Goal: Transaction & Acquisition: Purchase product/service

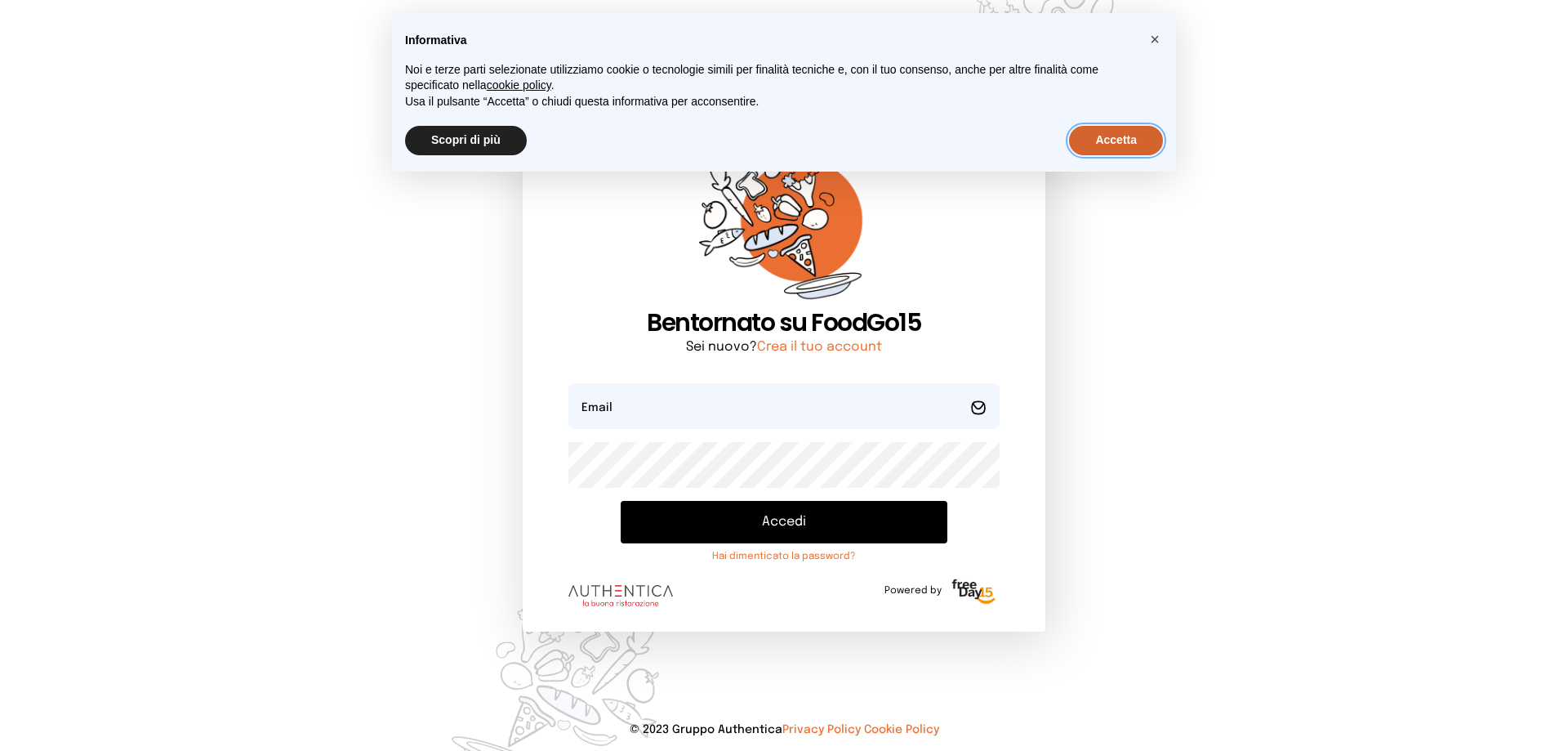
click at [1133, 134] on button "Accetta" at bounding box center [1115, 140] width 94 height 30
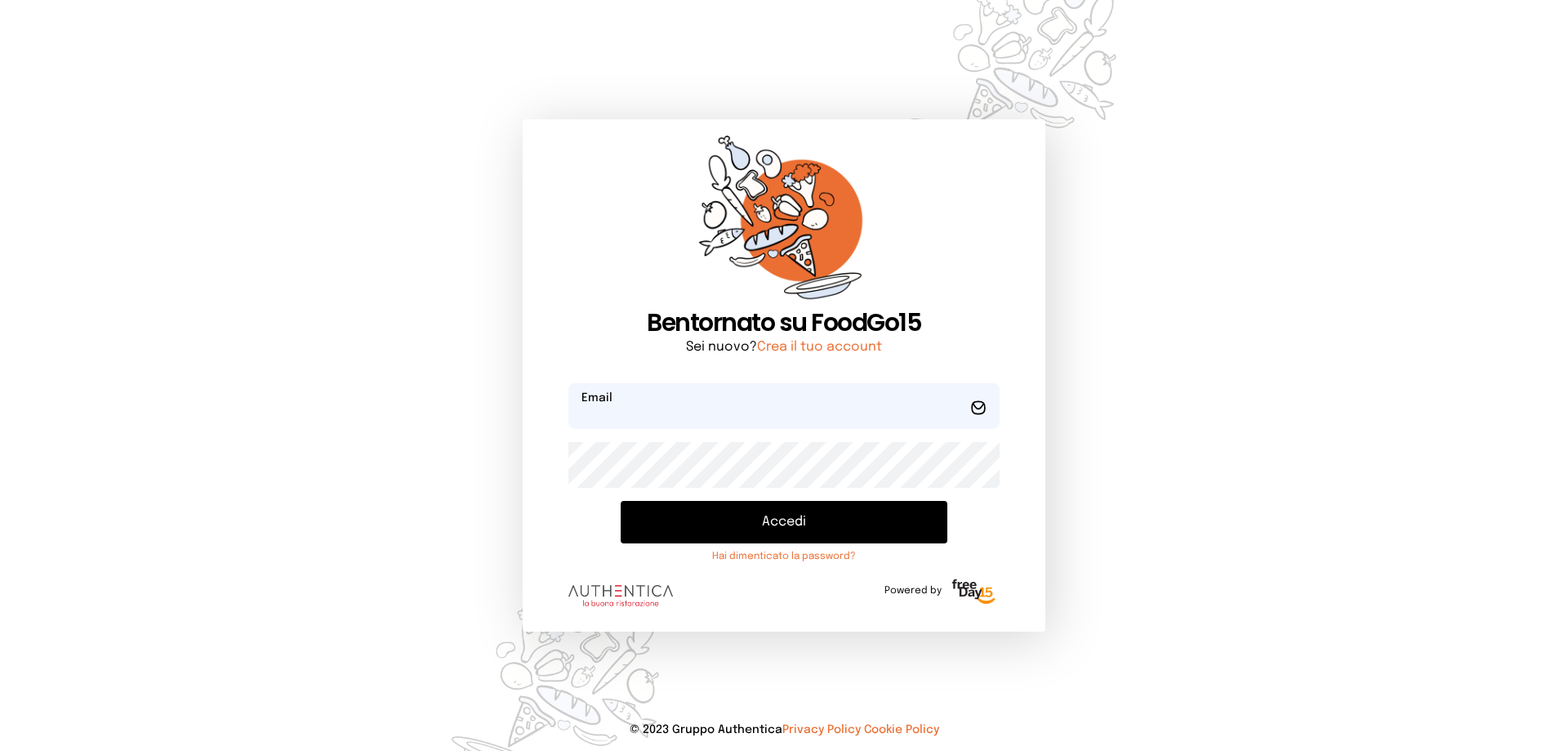
click at [748, 401] on input "email" at bounding box center [784, 406] width 431 height 46
type input "**********"
click at [808, 522] on button "Accedi" at bounding box center [784, 522] width 327 height 42
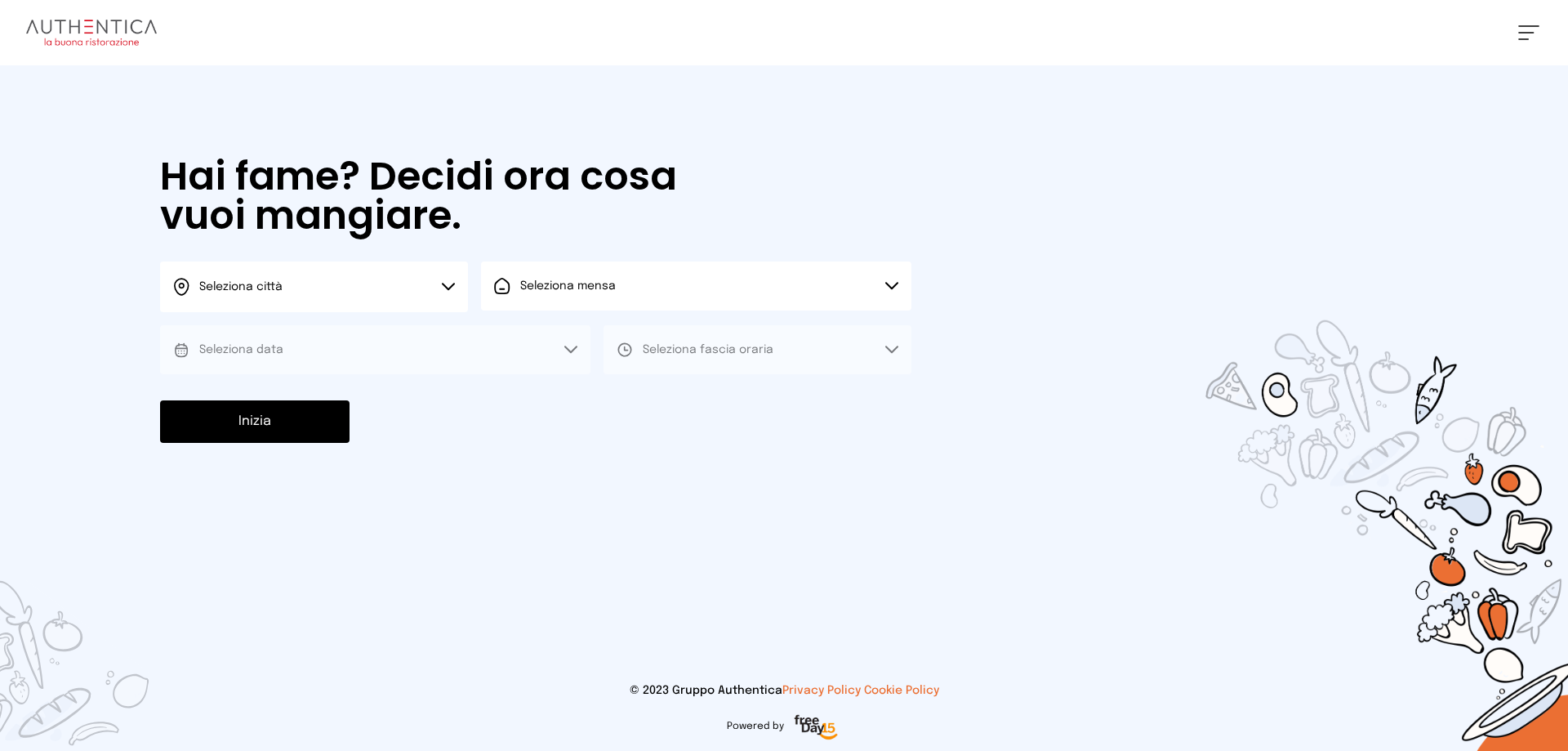
click at [443, 285] on icon at bounding box center [448, 286] width 12 height 6
click at [392, 339] on li "Terni" at bounding box center [314, 334] width 308 height 44
click at [573, 286] on span "Seleziona mensa" at bounding box center [567, 286] width 95 height 12
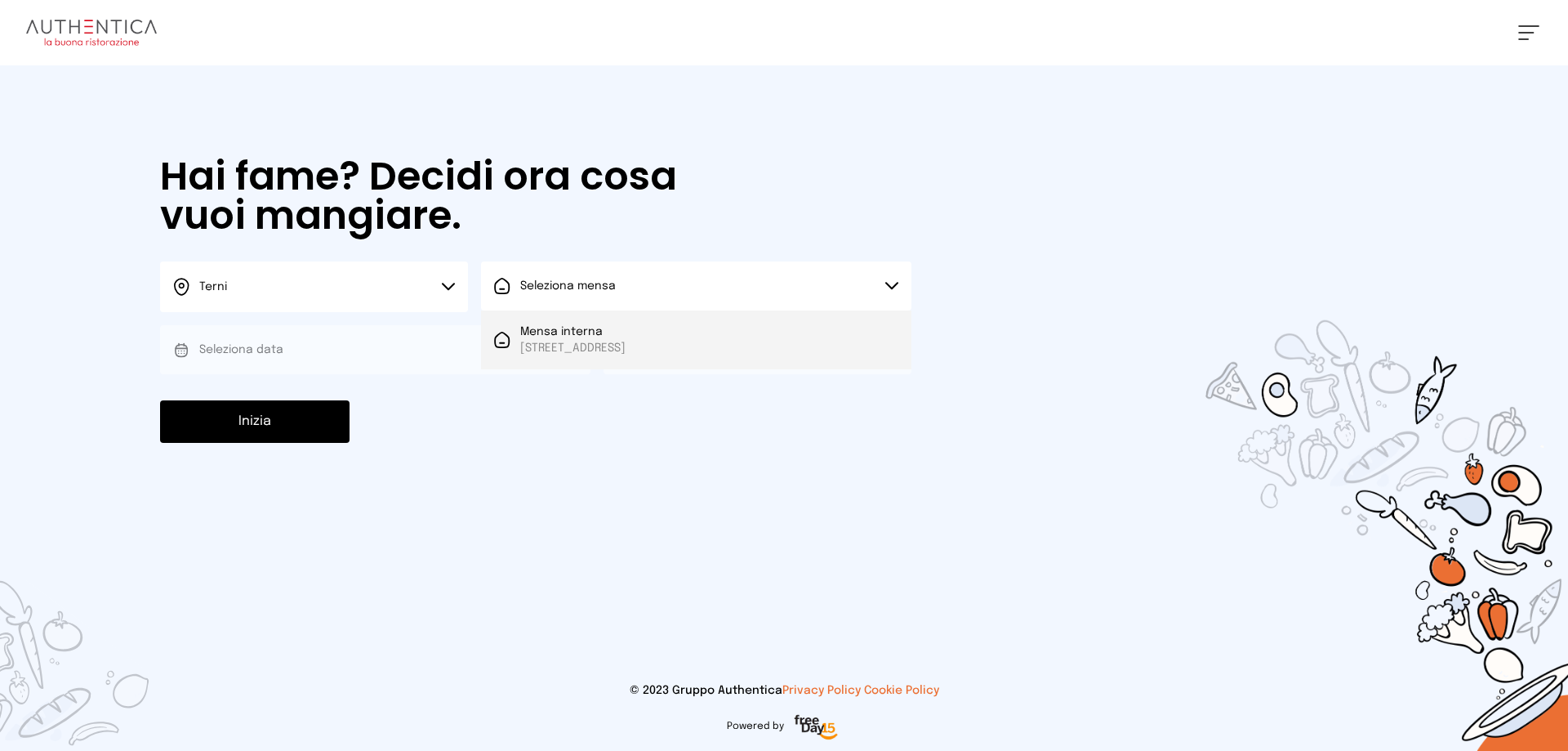
click at [583, 324] on span "Mensa interna" at bounding box center [572, 331] width 106 height 16
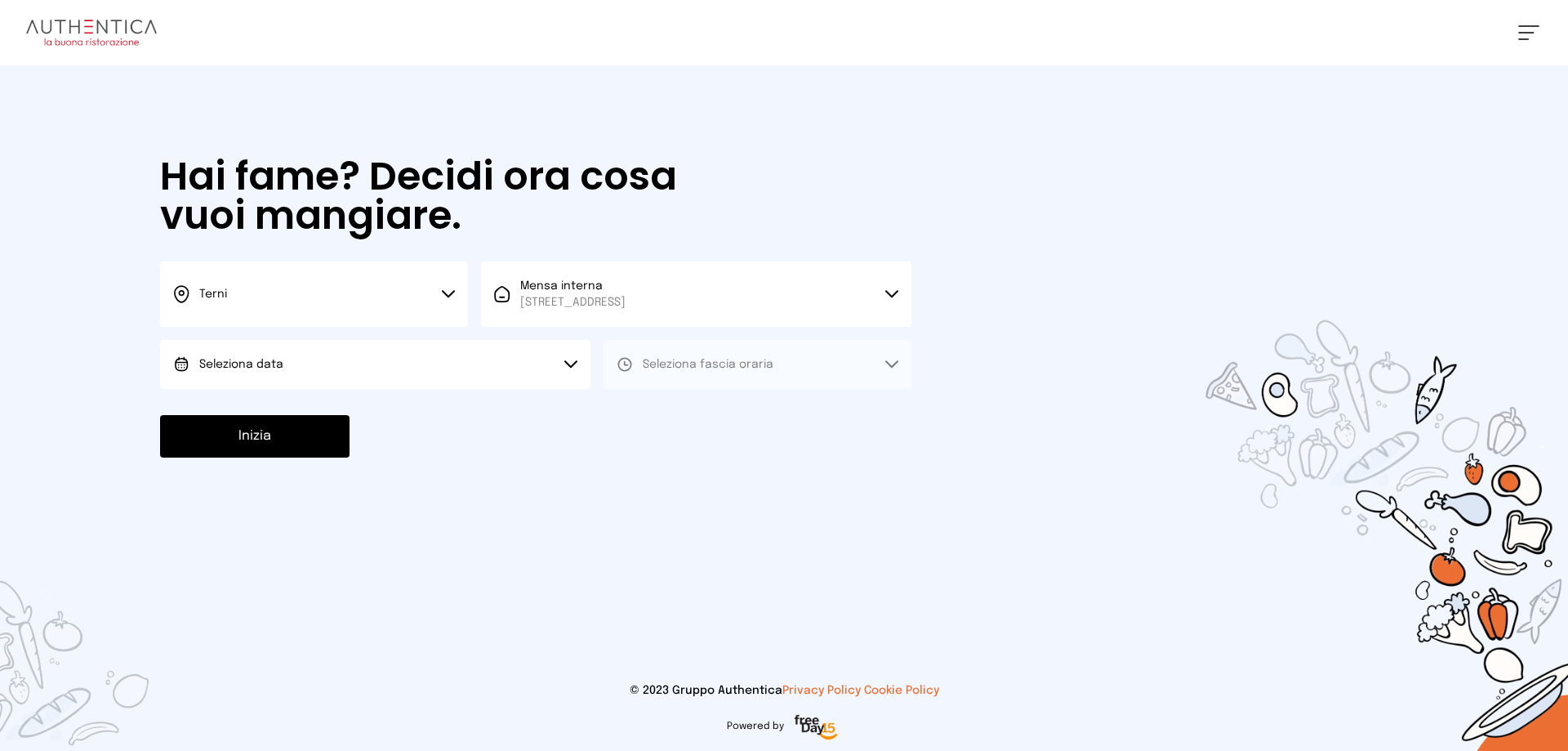
click at [496, 362] on button "Seleziona data" at bounding box center [376, 364] width 431 height 49
click at [481, 411] on li "[DATE], [DATE]" at bounding box center [376, 410] width 431 height 42
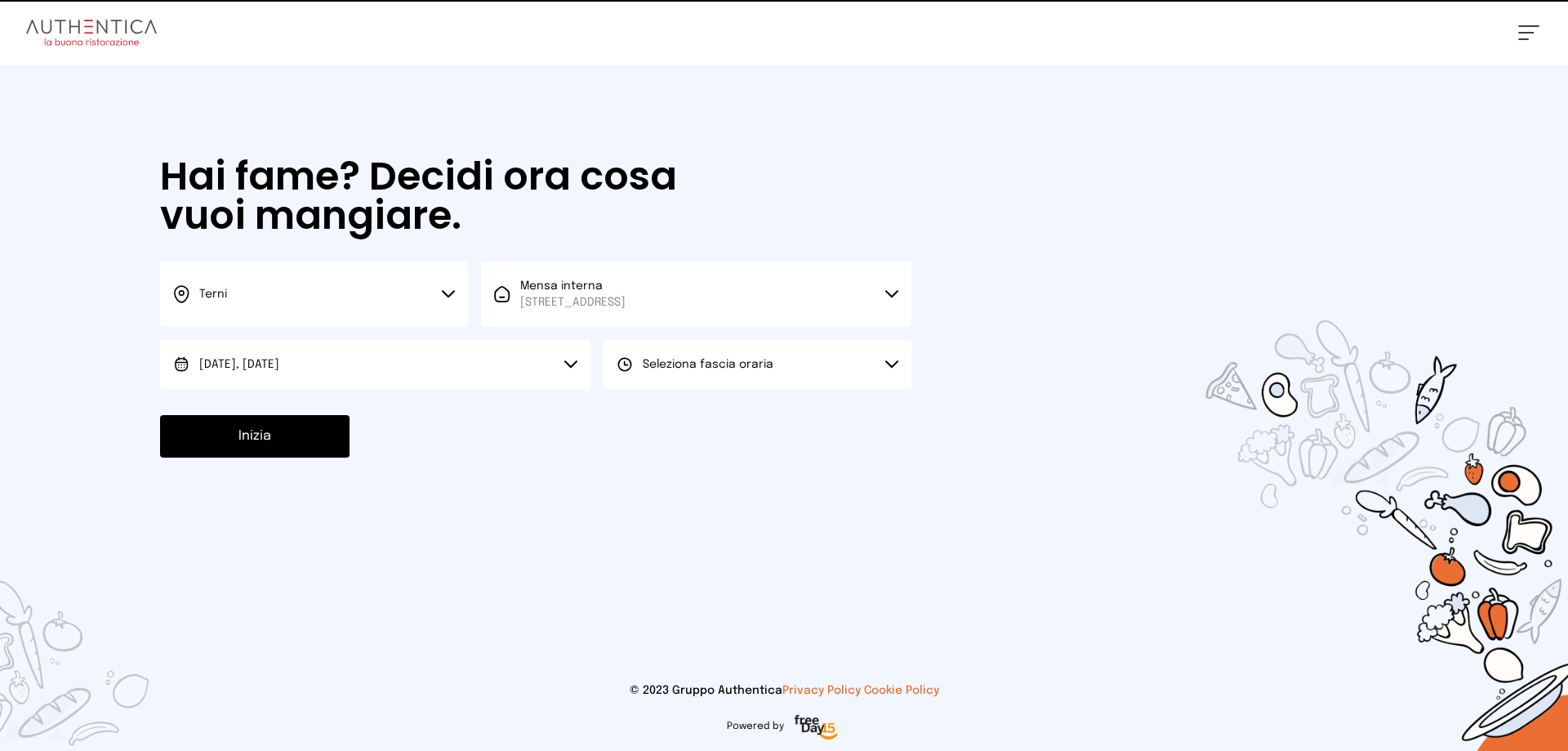
click at [685, 363] on span "Seleziona fascia oraria" at bounding box center [708, 365] width 131 height 12
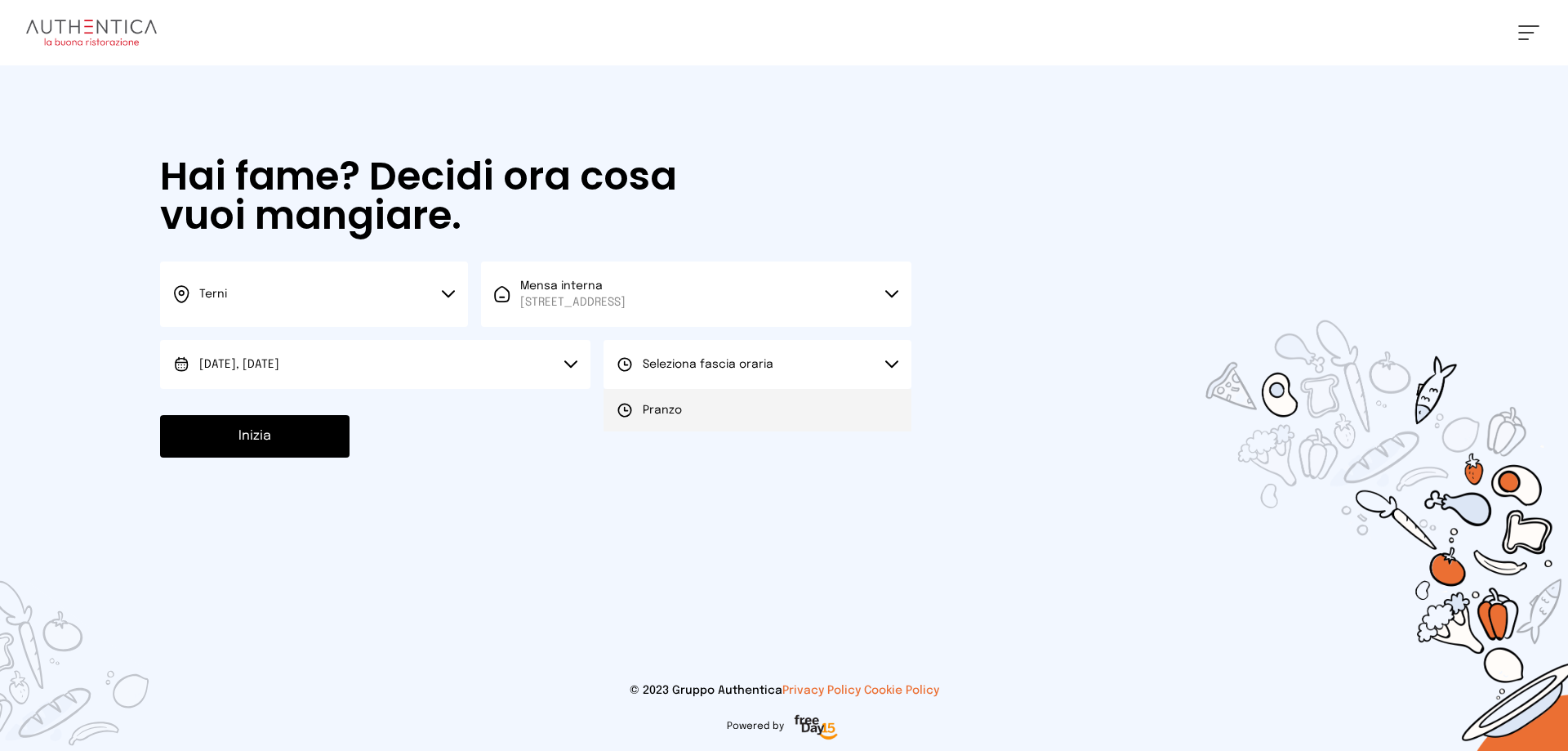
click at [688, 401] on li "Pranzo" at bounding box center [757, 410] width 308 height 42
click at [312, 438] on button "Inizia" at bounding box center [255, 436] width 189 height 42
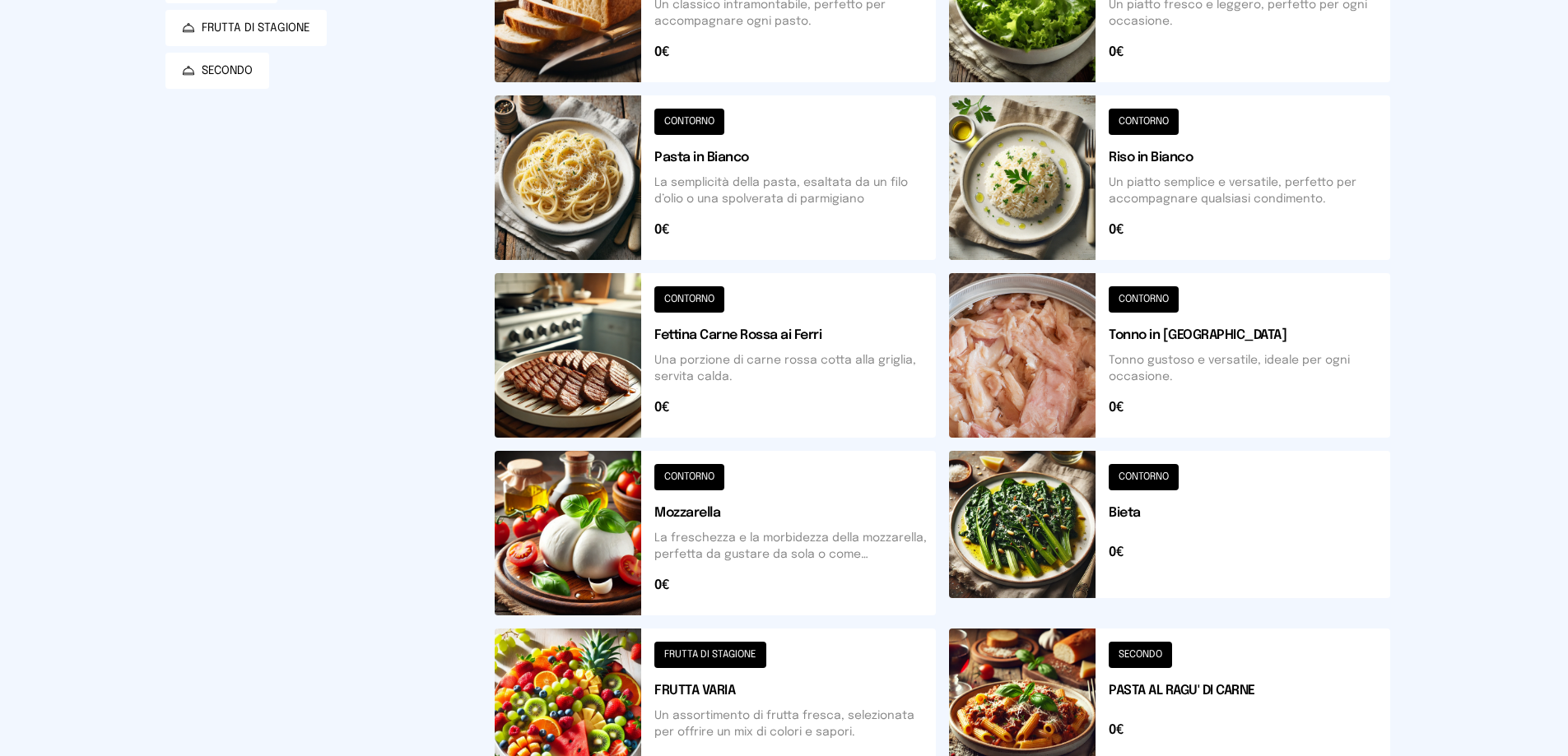
scroll to position [493, 0]
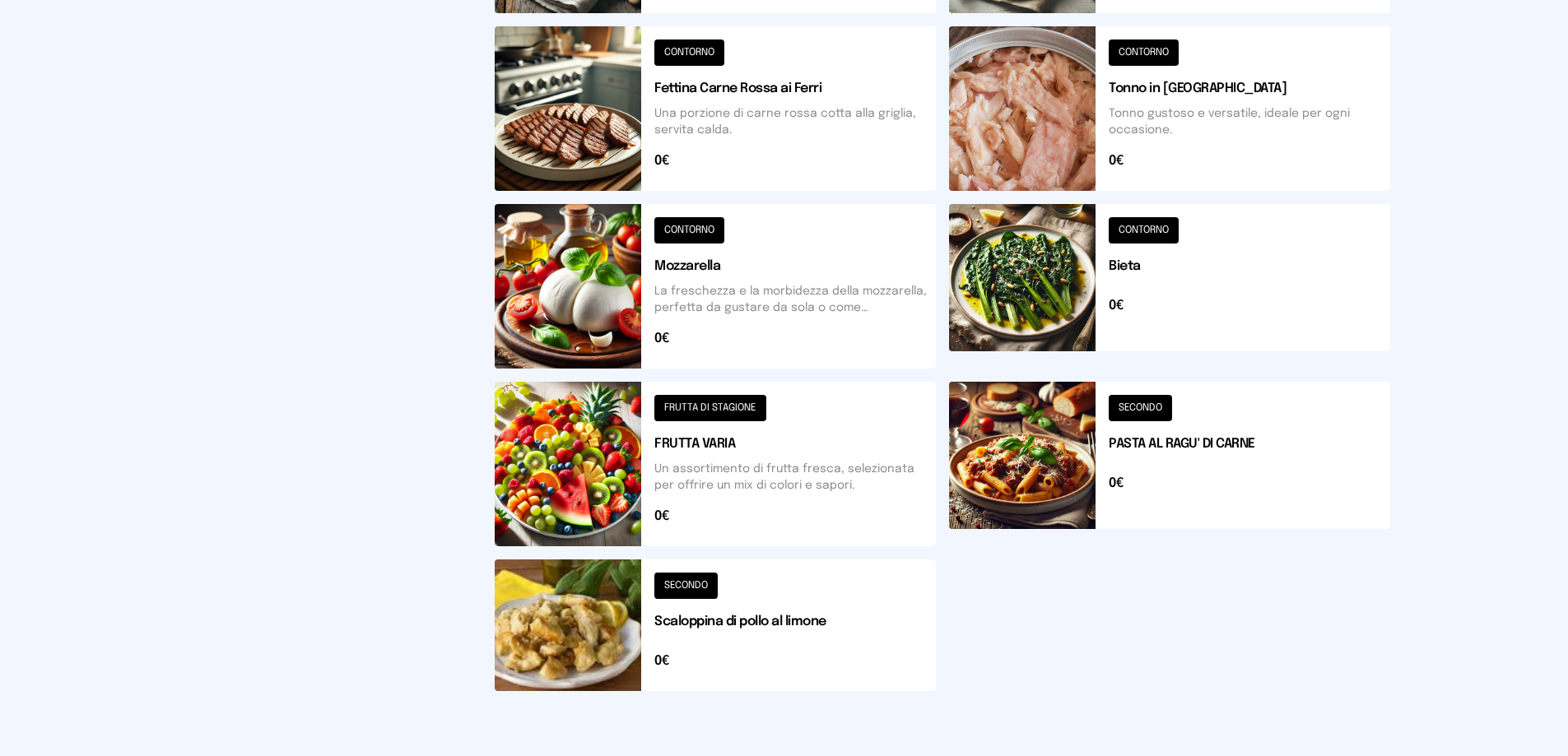
click at [716, 414] on button at bounding box center [715, 463] width 441 height 164
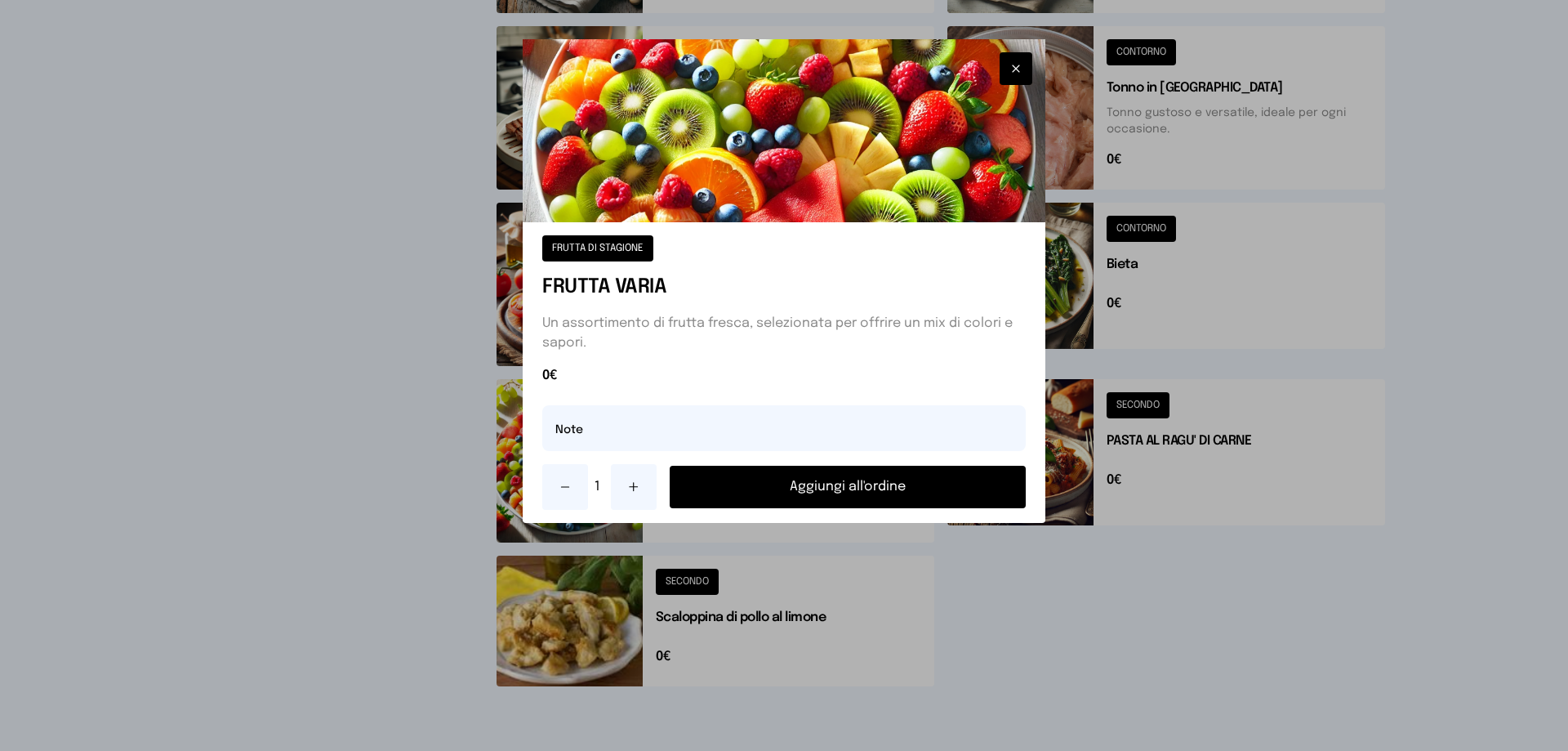
click at [827, 487] on button "Aggiungi all'ordine" at bounding box center [848, 487] width 356 height 42
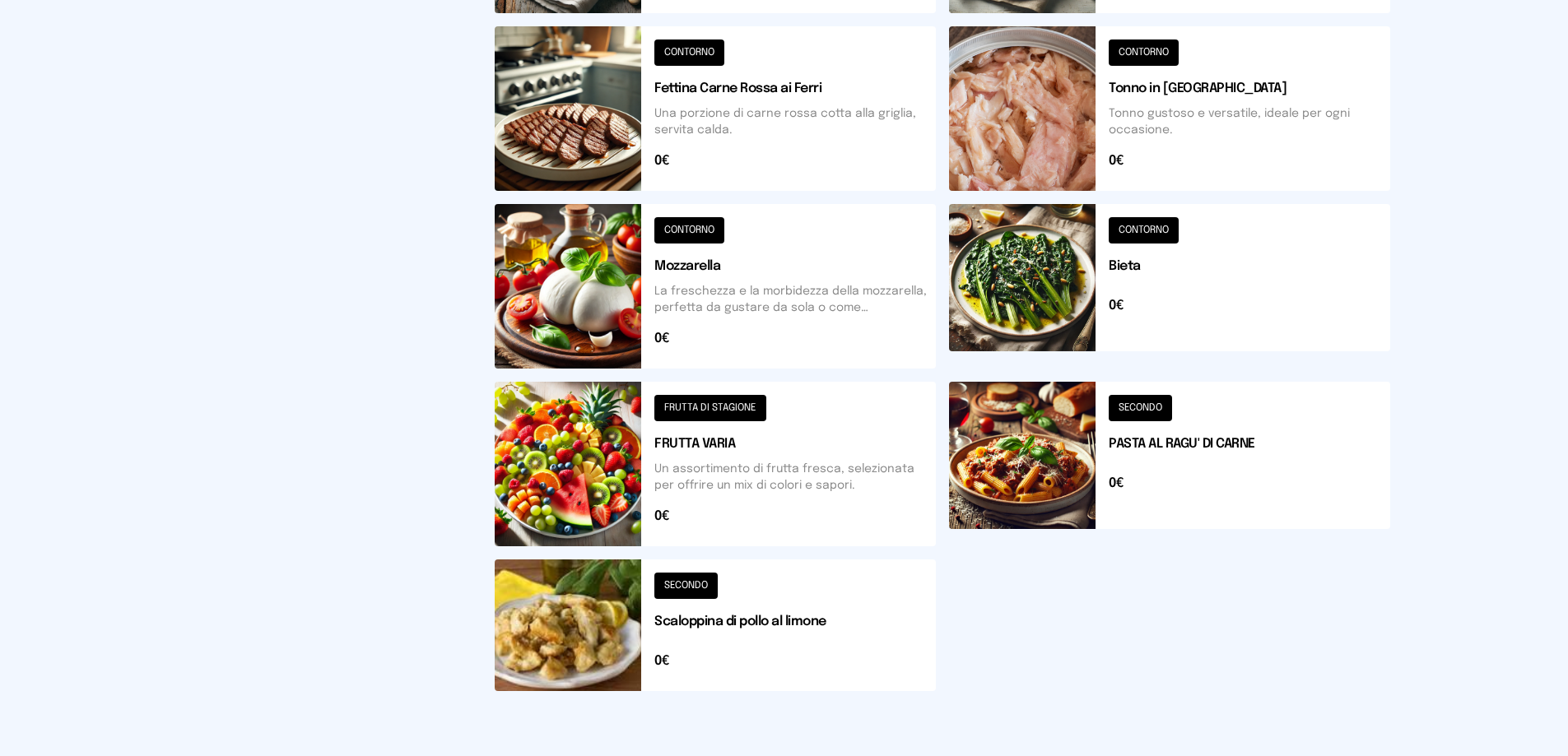
click at [1152, 236] on button at bounding box center [1169, 286] width 441 height 164
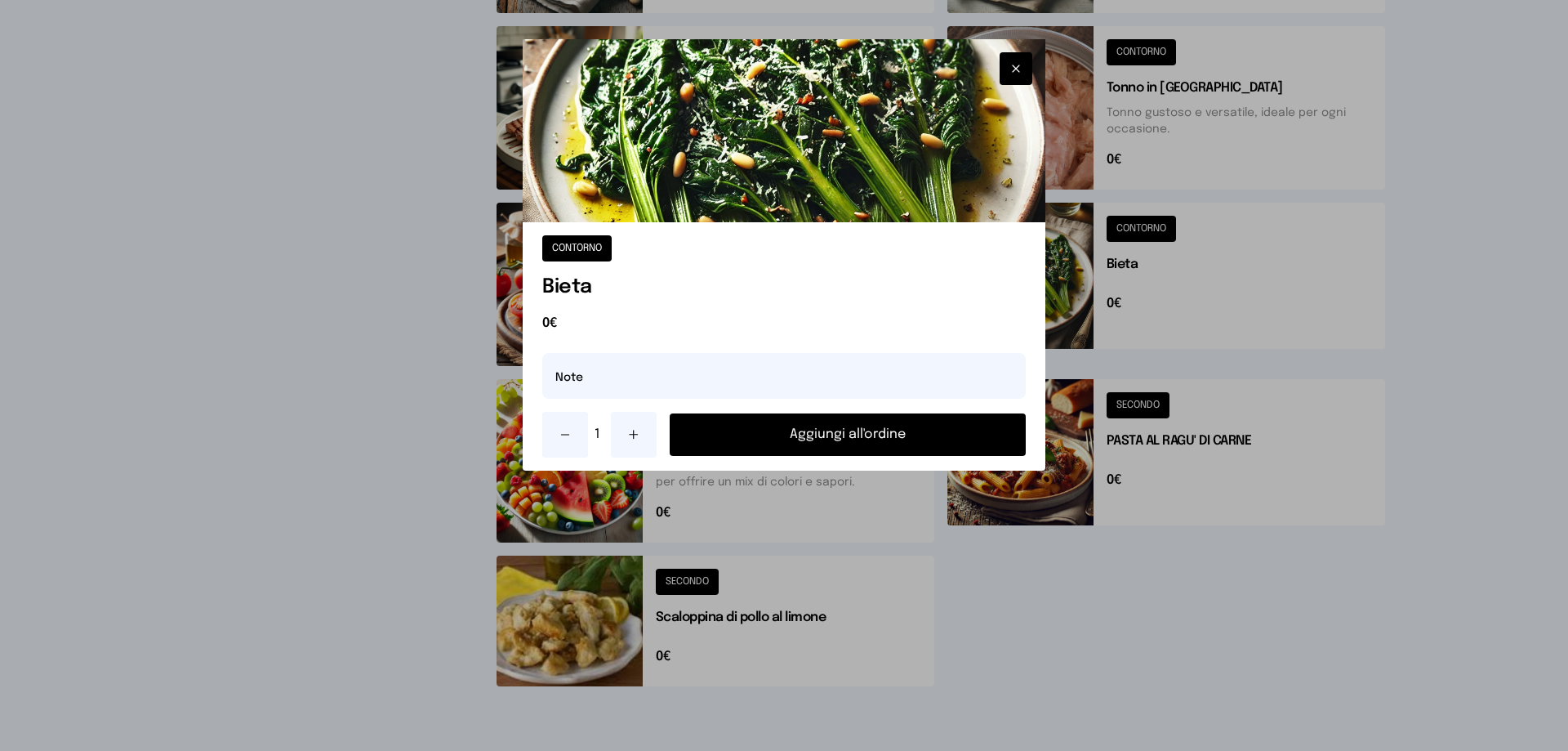
click at [847, 438] on button "Aggiungi all'ordine" at bounding box center [848, 434] width 356 height 42
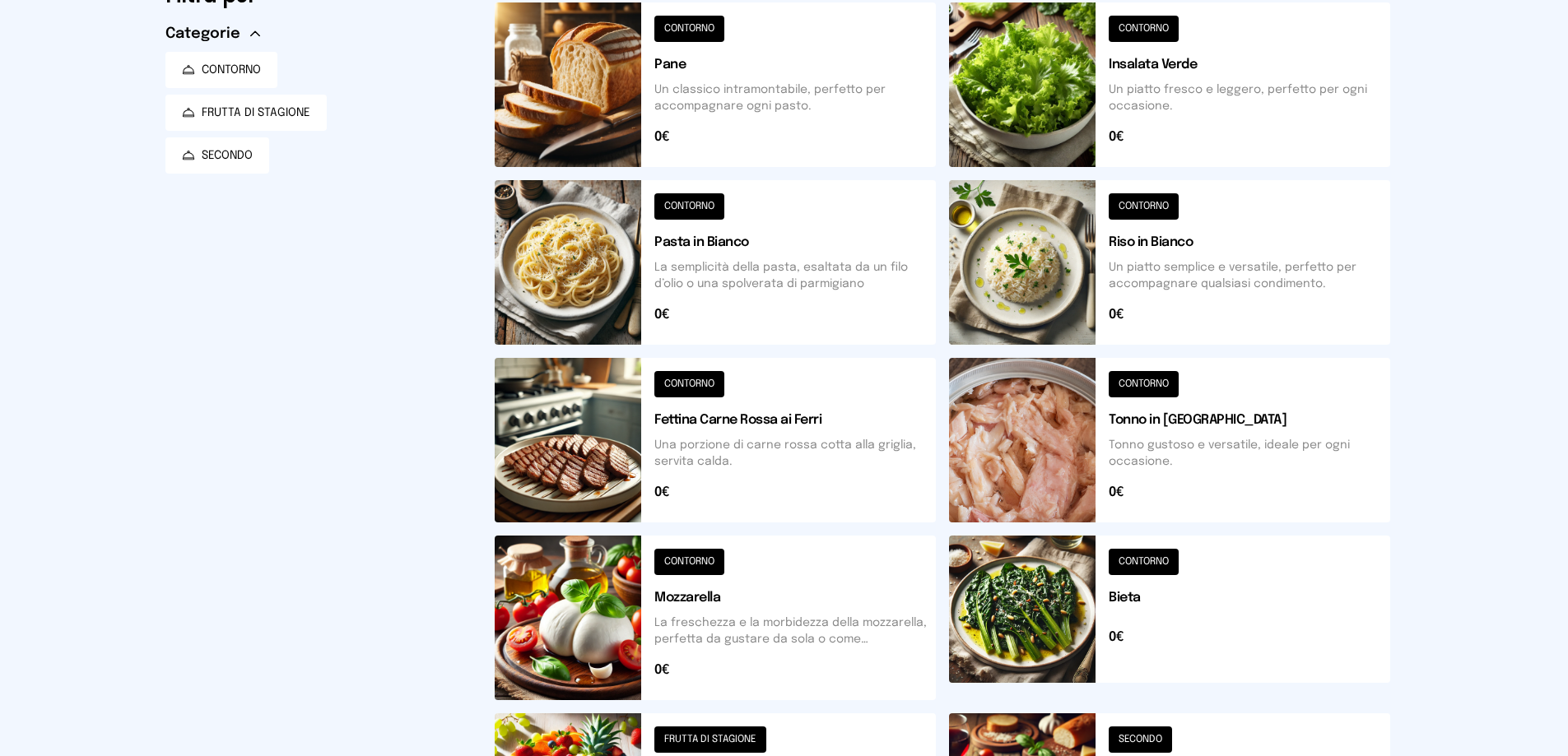
scroll to position [0, 0]
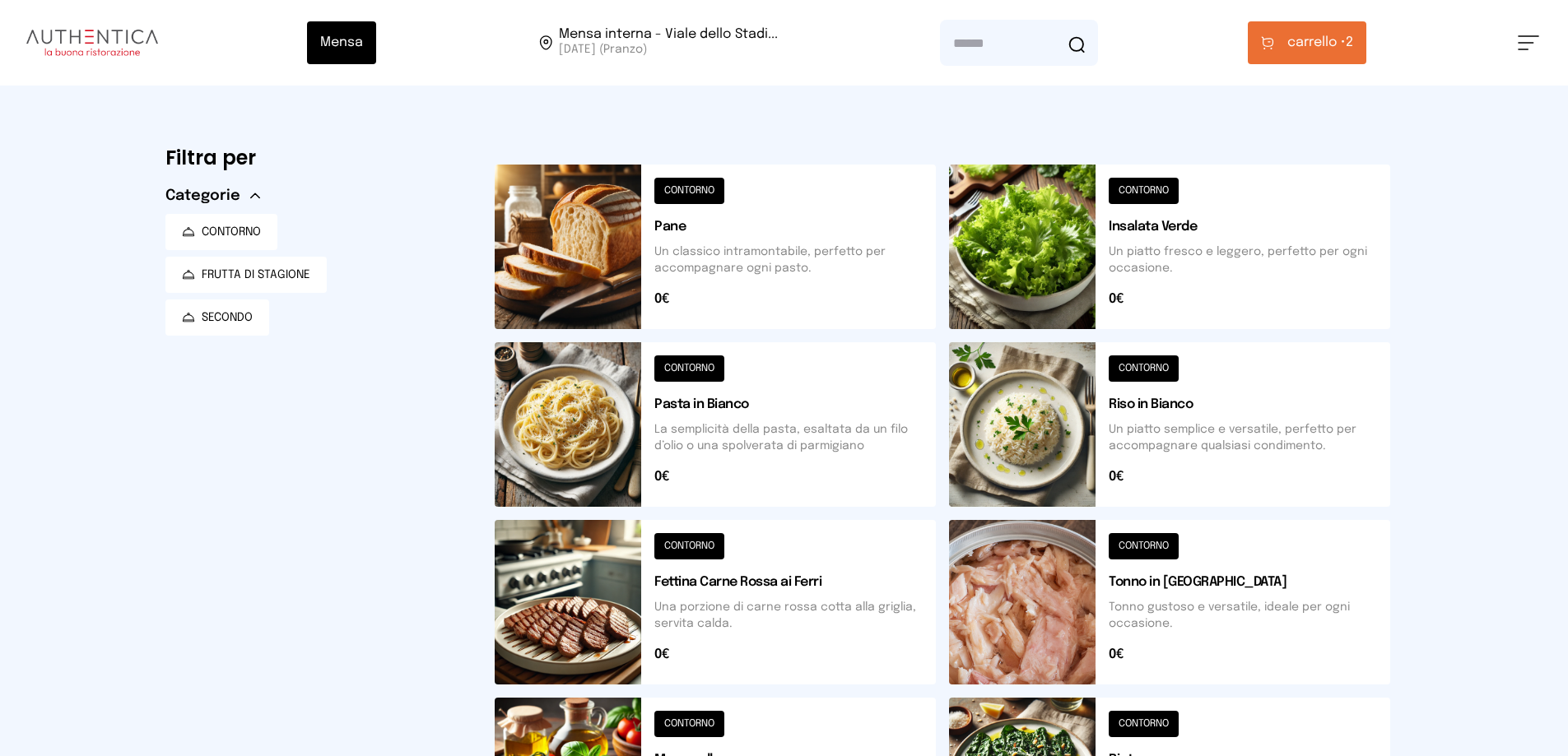
click at [1284, 42] on button "carrello • 2" at bounding box center [1306, 43] width 118 height 43
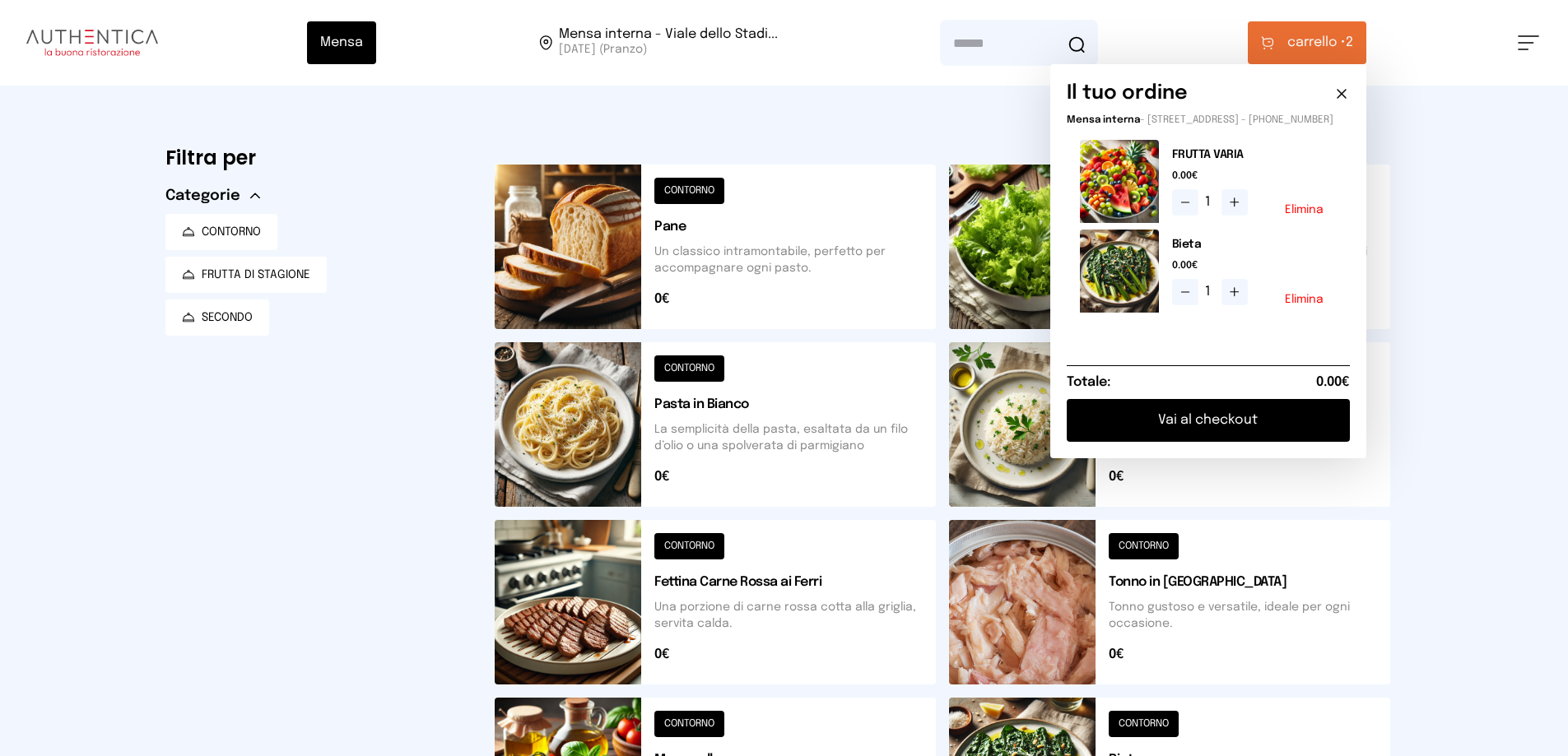
click at [1208, 425] on button "Vai al checkout" at bounding box center [1208, 420] width 283 height 43
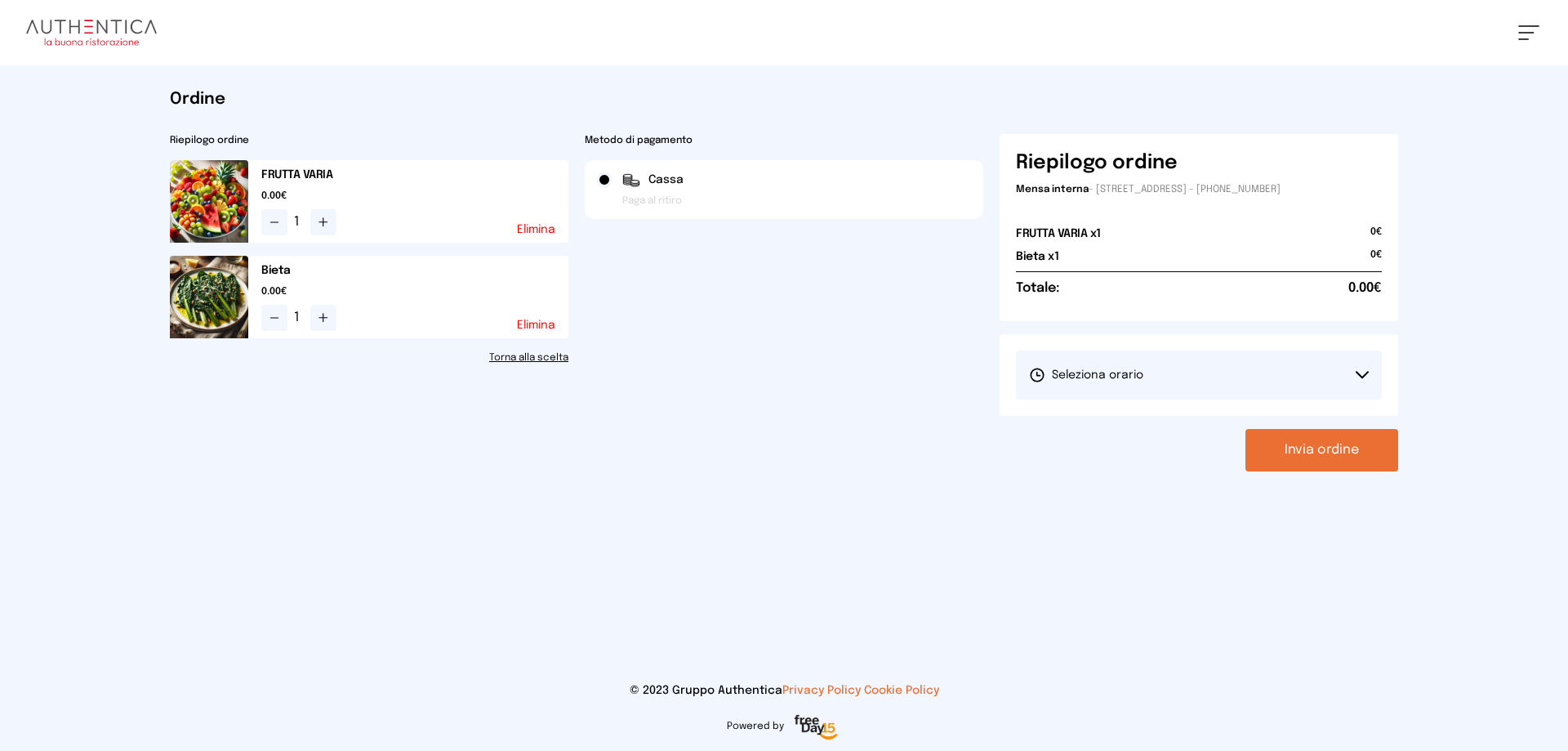
click at [1367, 378] on icon at bounding box center [1362, 375] width 13 height 8
click at [1298, 425] on li "1° Turno (13:00 - 15:00)" at bounding box center [1198, 421] width 366 height 42
click at [1324, 455] on button "Invia ordine" at bounding box center [1321, 450] width 153 height 42
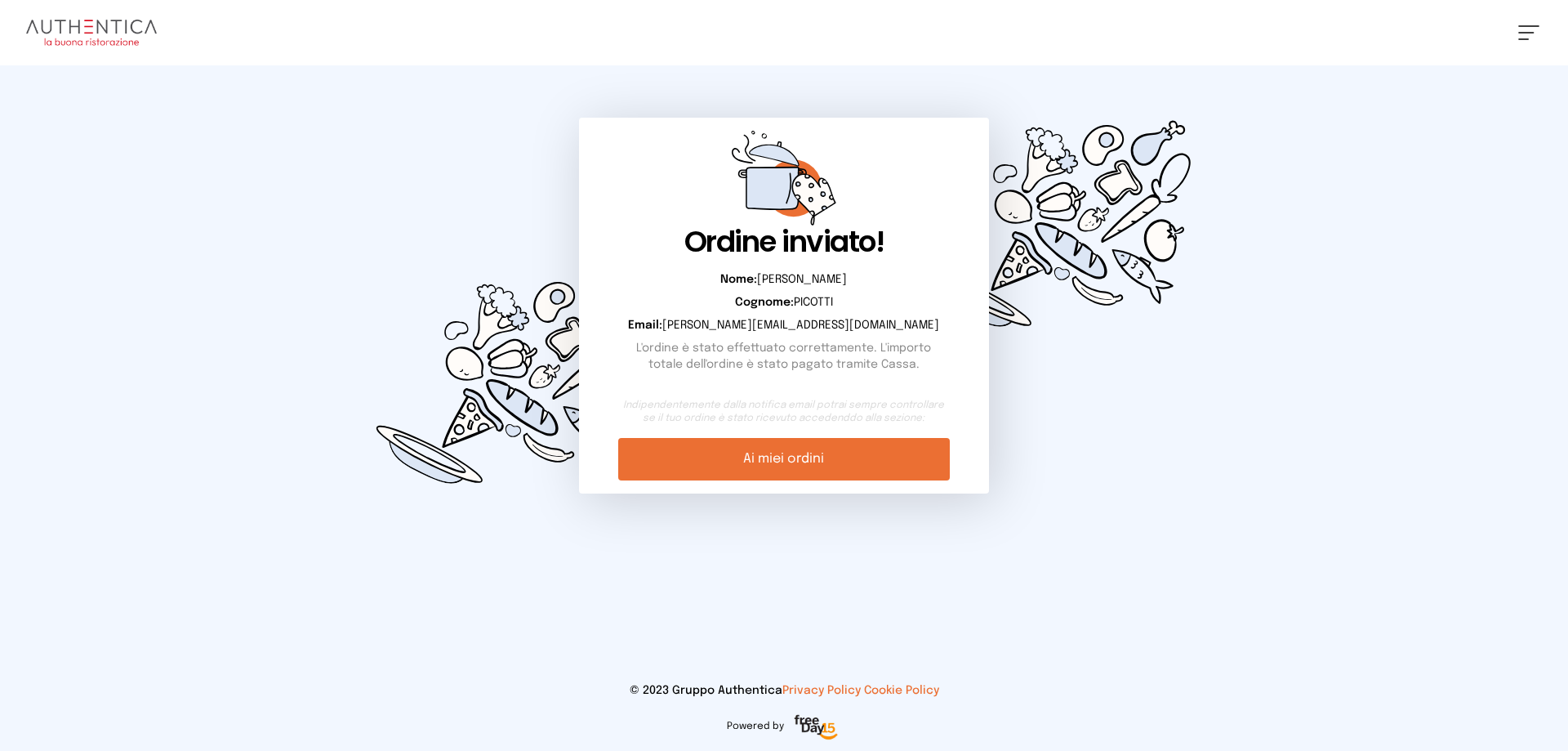
click at [787, 454] on link "Ai miei ordini" at bounding box center [784, 459] width 331 height 42
